Goal: Task Accomplishment & Management: Use online tool/utility

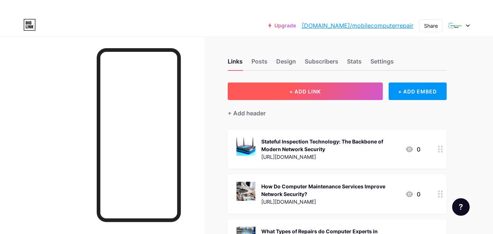
click at [293, 92] on span "+ ADD LINK" at bounding box center [304, 91] width 31 height 6
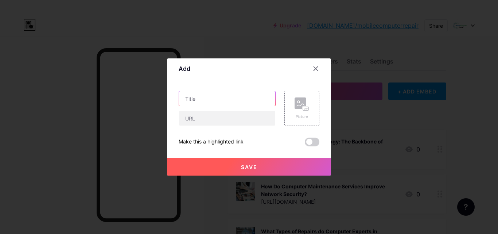
click at [195, 99] on input "text" at bounding box center [227, 98] width 96 height 15
paste input "The Impact of Virus and Malware on Microsoft Computers and How to Fix It"
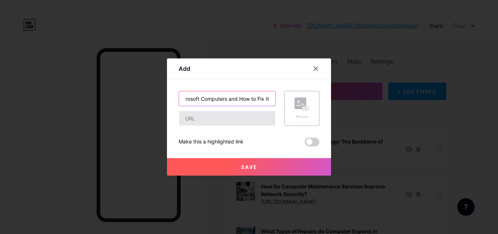
type input "The Impact of Virus and Malware on Microsoft Computers and How to Fix It"
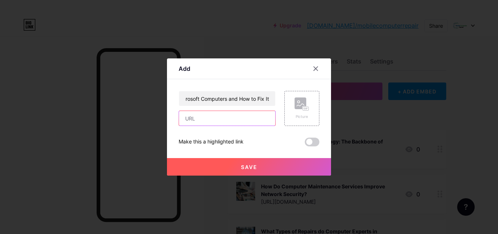
click at [200, 112] on input "text" at bounding box center [227, 118] width 96 height 15
paste input "[URL][DOMAIN_NAME]"
type input "[URL][DOMAIN_NAME]"
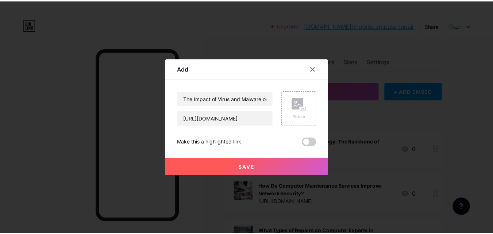
scroll to position [0, 0]
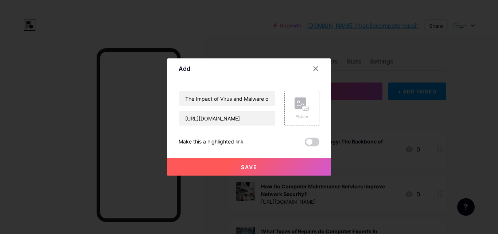
click at [258, 166] on button "Save" at bounding box center [249, 167] width 164 height 18
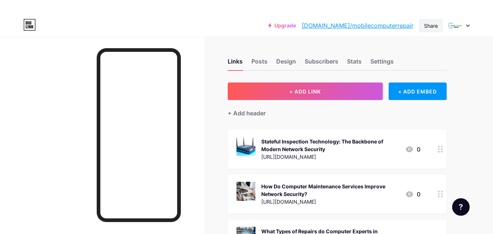
click at [434, 26] on div "Share" at bounding box center [431, 26] width 14 height 8
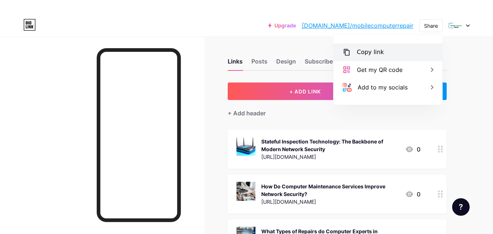
click at [365, 50] on div "Copy link" at bounding box center [370, 52] width 27 height 9
